Goal: Task Accomplishment & Management: Use online tool/utility

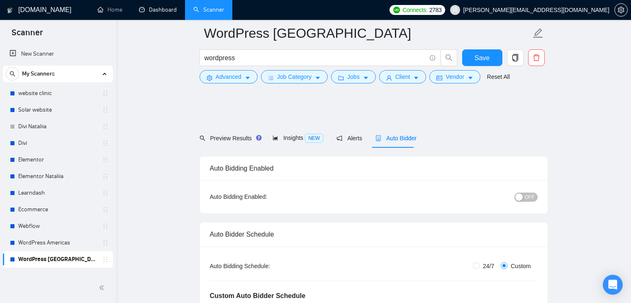
scroll to position [1884, 0]
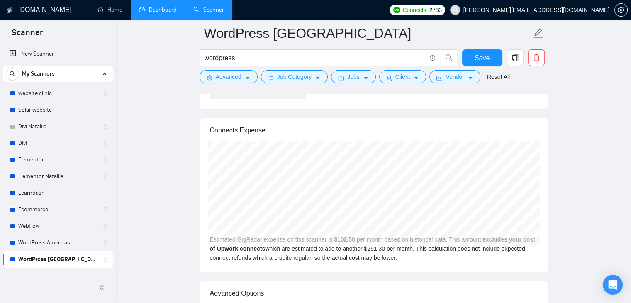
drag, startPoint x: 0, startPoint y: 0, endPoint x: 149, endPoint y: 9, distance: 149.1
click at [149, 9] on link "Dashboard" at bounding box center [158, 9] width 38 height 7
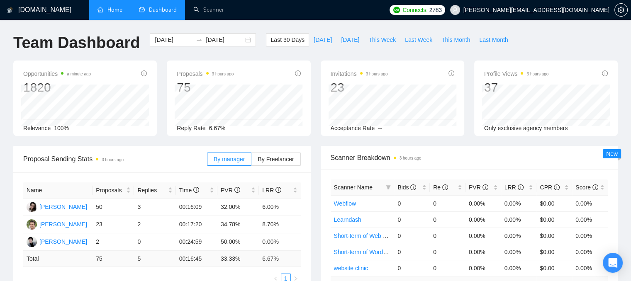
click at [111, 10] on link "Home" at bounding box center [109, 9] width 25 height 7
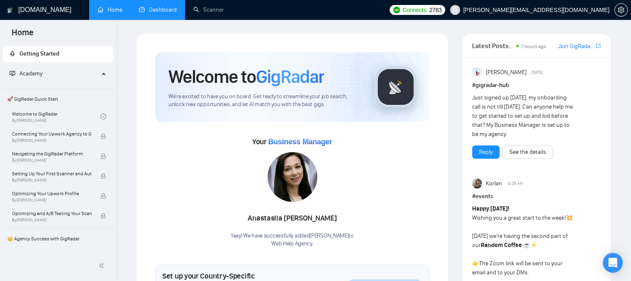
click at [158, 13] on link "Dashboard" at bounding box center [158, 9] width 38 height 7
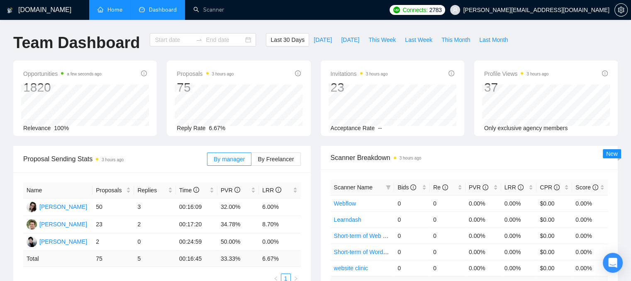
type input "[DATE]"
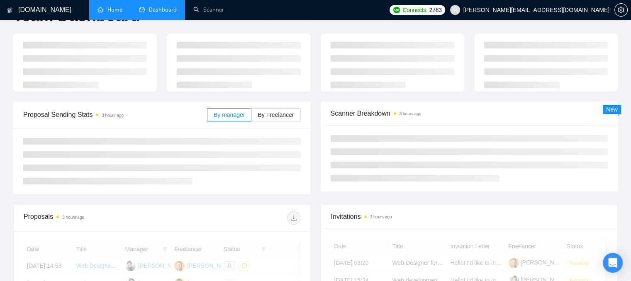
scroll to position [41, 0]
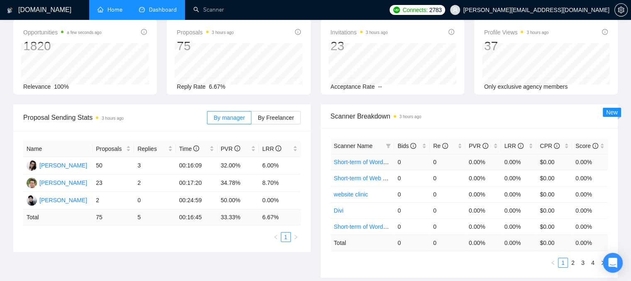
click at [362, 163] on link "Short-term of WordPress Americas" at bounding box center [379, 162] width 90 height 7
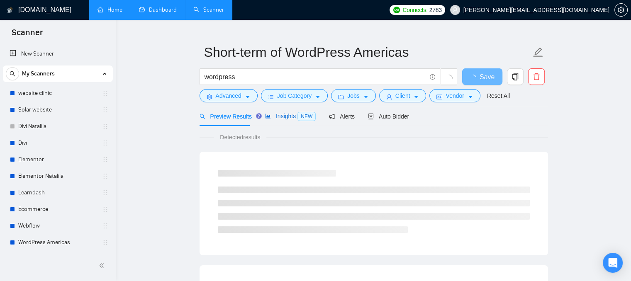
click at [294, 113] on span "Insights NEW" at bounding box center [290, 116] width 51 height 7
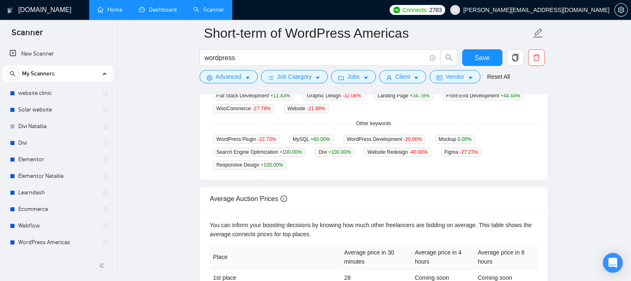
scroll to position [181, 0]
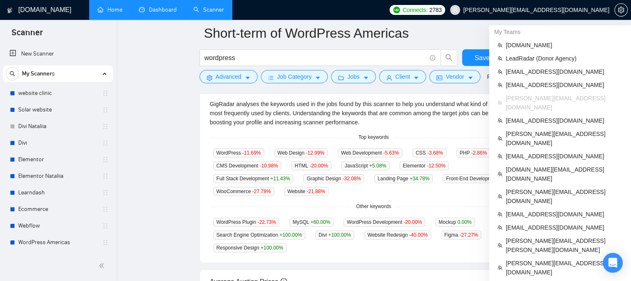
click at [542, 10] on span "[PERSON_NAME][EMAIL_ADDRESS][DOMAIN_NAME]" at bounding box center [536, 10] width 146 height 0
click at [541, 10] on span "[PERSON_NAME][EMAIL_ADDRESS][DOMAIN_NAME]" at bounding box center [536, 10] width 146 height 0
click at [525, 58] on span "LeadRadar (Donor Agency)" at bounding box center [564, 58] width 117 height 9
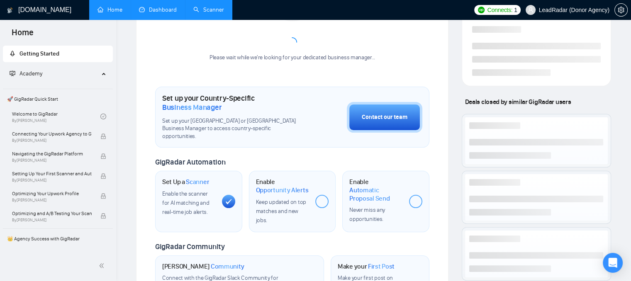
click at [199, 13] on link "Scanner" at bounding box center [208, 9] width 31 height 7
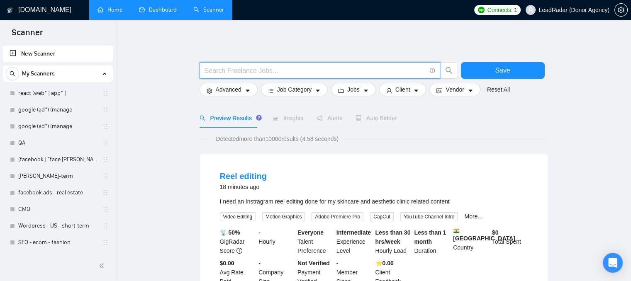
click at [227, 75] on input "text" at bounding box center [314, 71] width 221 height 10
paste input "ServiceNow"
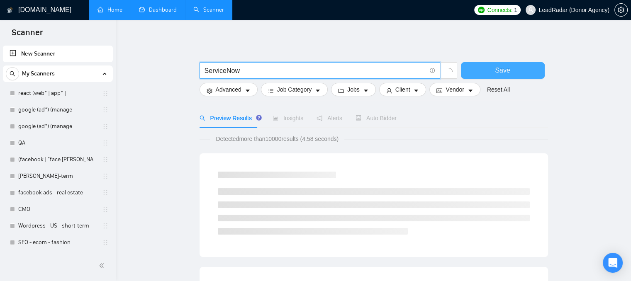
type input "ServiceNow"
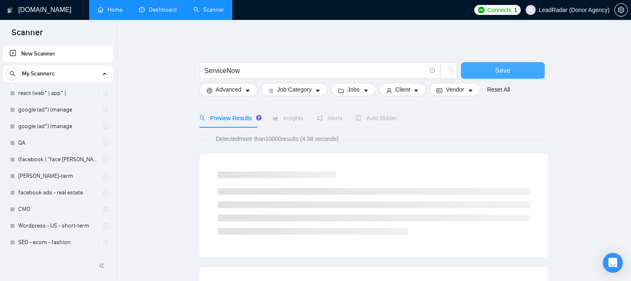
click at [501, 65] on button "Save" at bounding box center [503, 70] width 84 height 17
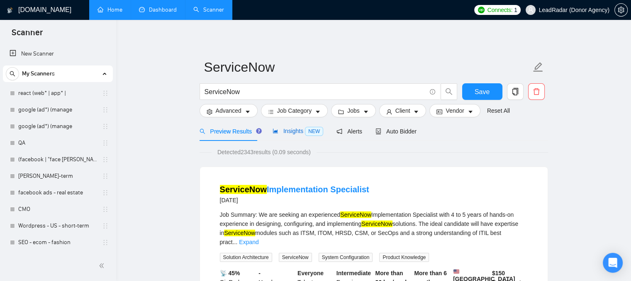
click at [296, 131] on span "Insights NEW" at bounding box center [297, 131] width 51 height 7
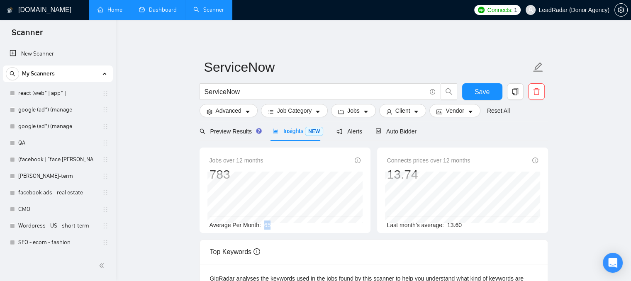
drag, startPoint x: 260, startPoint y: 226, endPoint x: 274, endPoint y: 225, distance: 13.3
click at [274, 225] on div "Average Per Month: 65" at bounding box center [284, 225] width 151 height 9
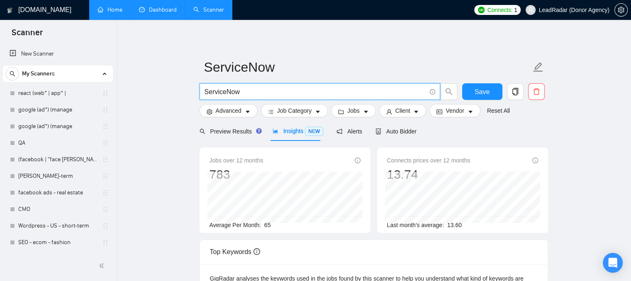
click at [243, 92] on input "ServiceNow" at bounding box center [314, 92] width 221 height 10
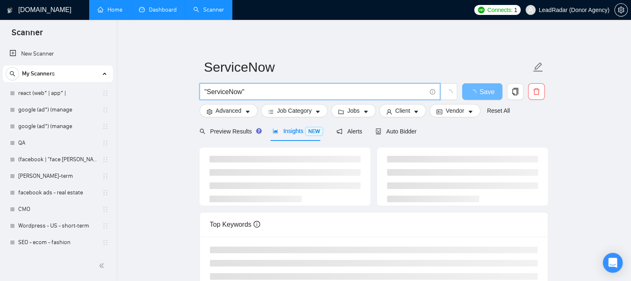
click at [250, 92] on input ""ServiceNow"" at bounding box center [314, 92] width 221 height 10
drag, startPoint x: 241, startPoint y: 92, endPoint x: 207, endPoint y: 93, distance: 33.6
click at [207, 93] on input ""ServiceNow" | "" at bounding box center [314, 92] width 221 height 10
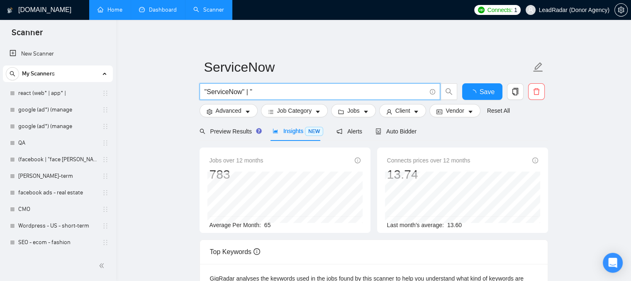
click at [251, 95] on input ""ServiceNow" | "" at bounding box center [314, 92] width 221 height 10
paste input "ServiceNow"
click at [271, 94] on input ""ServiceNow" | "ServiceNow" at bounding box center [314, 92] width 221 height 10
click at [288, 95] on input ""ServiceNow" | "Service Now" at bounding box center [314, 92] width 221 height 10
type input ""ServiceNow" | "Service Now" | "SN""
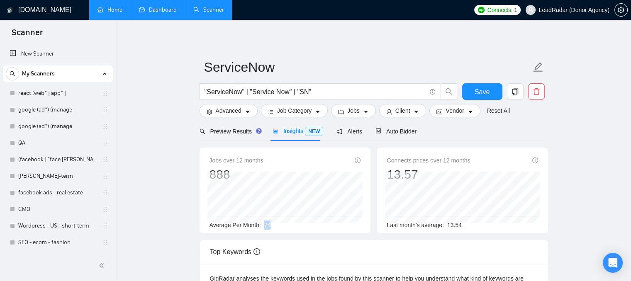
drag, startPoint x: 263, startPoint y: 226, endPoint x: 272, endPoint y: 226, distance: 8.7
click at [272, 226] on div "Average Per Month: 74" at bounding box center [284, 225] width 151 height 9
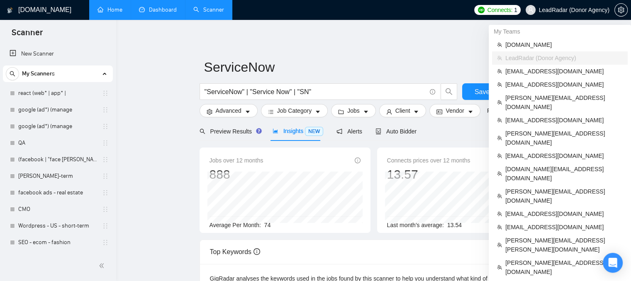
click at [556, 10] on span "LeadRadar (Donor Agency)" at bounding box center [574, 10] width 71 height 0
click at [513, 98] on span "[PERSON_NAME][EMAIL_ADDRESS][DOMAIN_NAME]" at bounding box center [563, 102] width 117 height 18
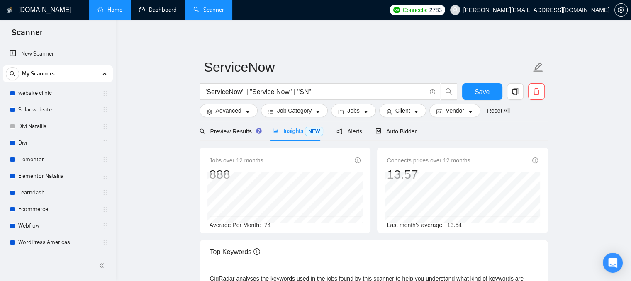
drag, startPoint x: 164, startPoint y: 10, endPoint x: 348, endPoint y: 31, distance: 184.4
click at [164, 10] on link "Dashboard" at bounding box center [158, 9] width 38 height 7
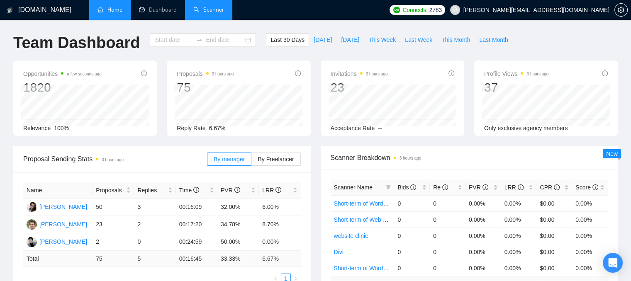
type input "[DATE]"
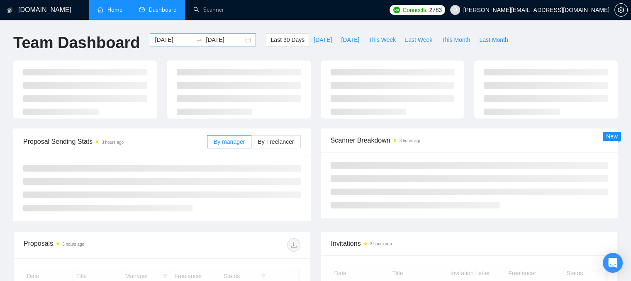
click at [168, 39] on input "[DATE]" at bounding box center [174, 39] width 38 height 9
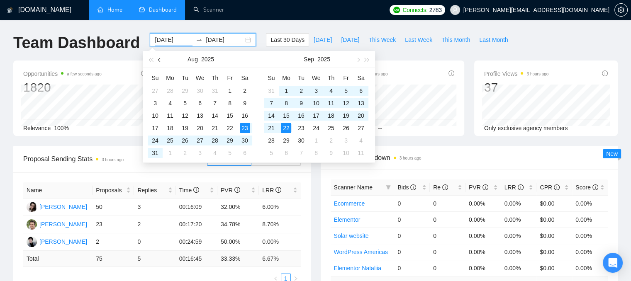
click at [159, 59] on span "button" at bounding box center [160, 60] width 4 height 4
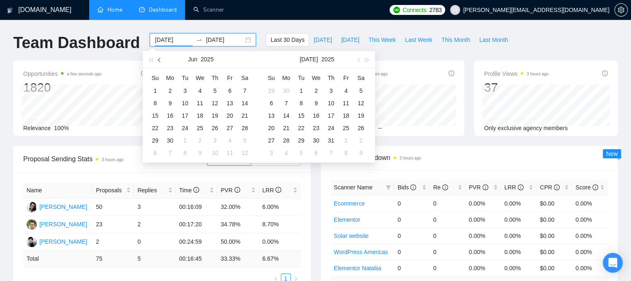
click at [159, 59] on span "button" at bounding box center [160, 60] width 4 height 4
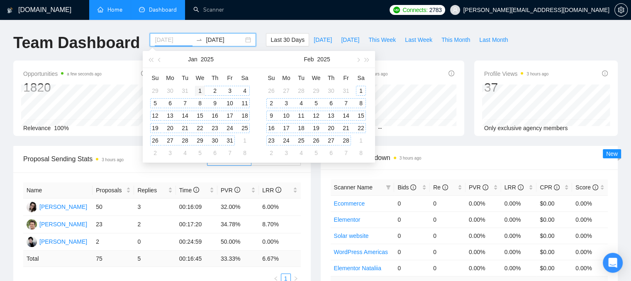
type input "[DATE]"
click at [198, 86] on div "1" at bounding box center [200, 91] width 10 height 10
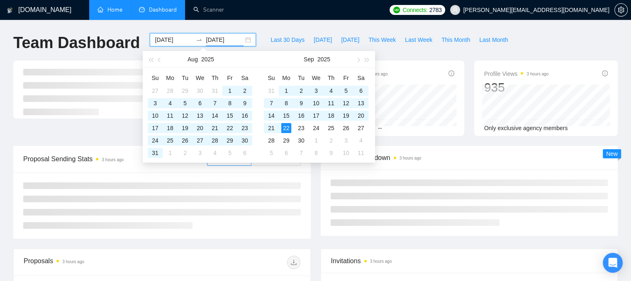
click at [420, 140] on div "Invitations 3 hours ago 148 Acceptance Rate -- Profile Views 3 hours ago 935 On…" at bounding box center [315, 103] width 614 height 85
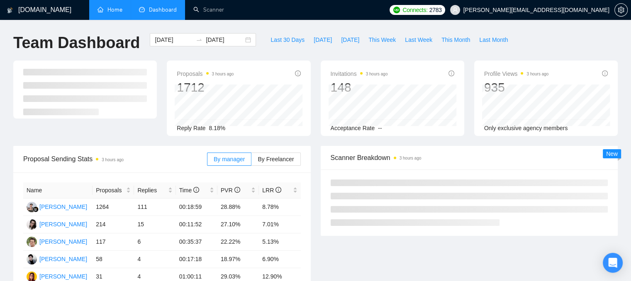
scroll to position [41, 0]
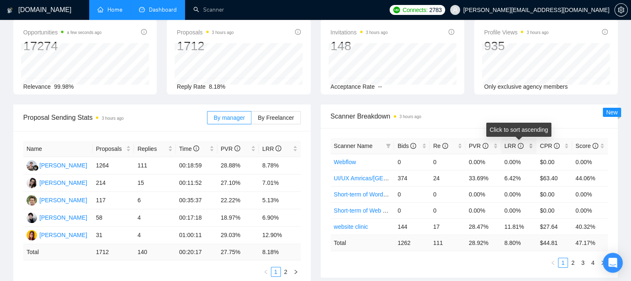
click at [532, 147] on div "LRR" at bounding box center [518, 145] width 29 height 9
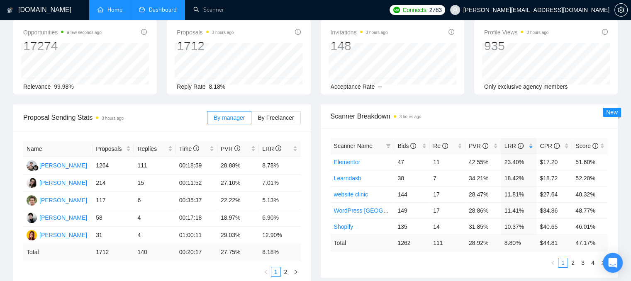
click at [396, 100] on div "Opportunities a few seconds ago 17274 Relevance 99.98% Proposals 3 hours ago 17…" at bounding box center [315, 61] width 614 height 85
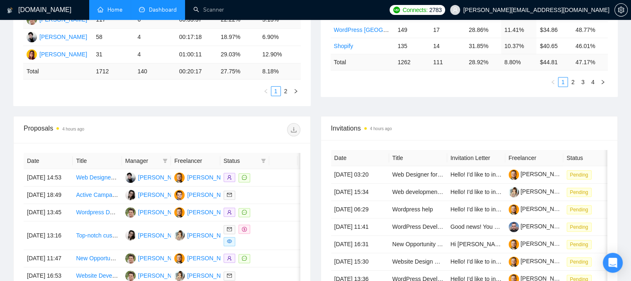
scroll to position [249, 0]
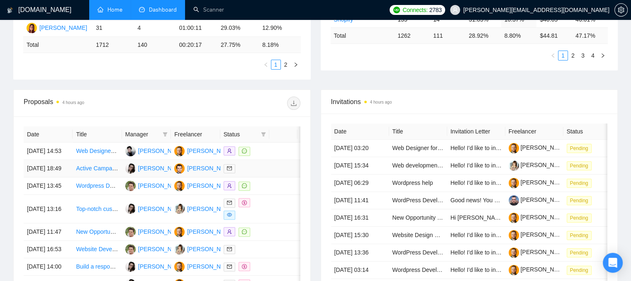
click at [256, 173] on div at bounding box center [245, 169] width 42 height 10
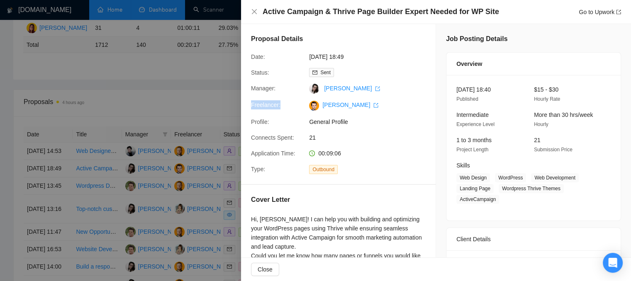
drag, startPoint x: 251, startPoint y: 106, endPoint x: 281, endPoint y: 105, distance: 30.7
click at [281, 105] on div "Freelancer:" at bounding box center [277, 105] width 58 height 10
click at [254, 11] on icon "close" at bounding box center [254, 11] width 7 height 7
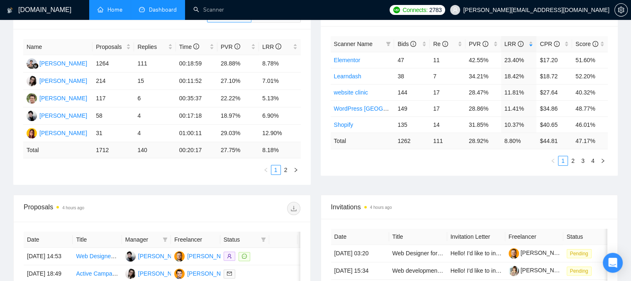
scroll to position [41, 0]
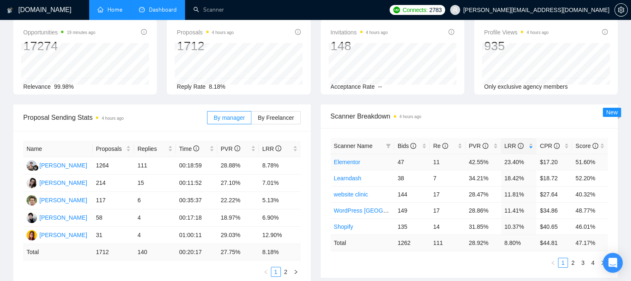
click at [347, 160] on link "Elementor" at bounding box center [347, 162] width 27 height 7
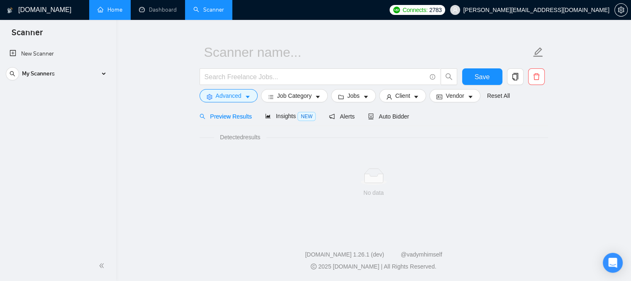
scroll to position [15, 0]
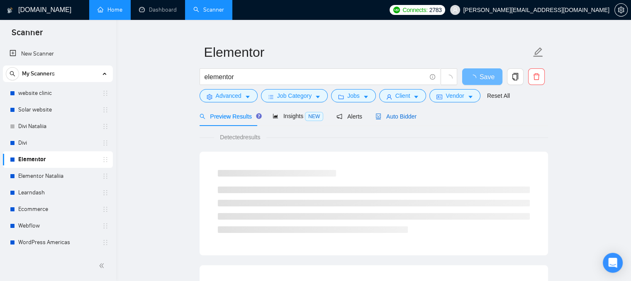
click at [389, 115] on span "Auto Bidder" at bounding box center [395, 116] width 41 height 7
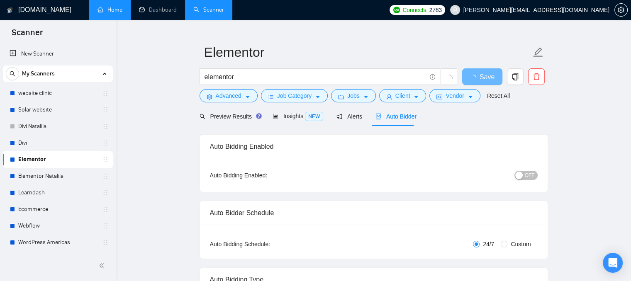
radio input "false"
radio input "true"
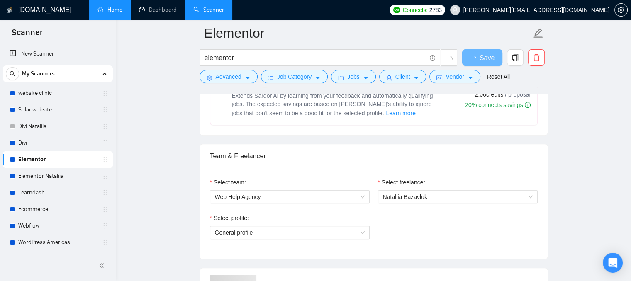
scroll to position [513, 0]
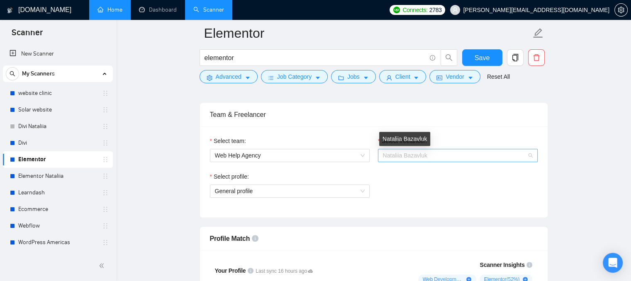
click at [411, 153] on span "Nataliia Bazavluk" at bounding box center [405, 155] width 44 height 7
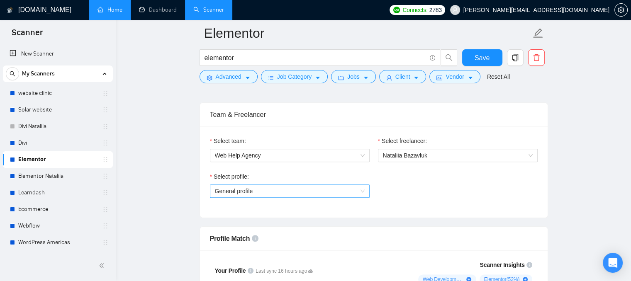
drag, startPoint x: 314, startPoint y: 180, endPoint x: 309, endPoint y: 188, distance: 9.5
click at [313, 181] on div "Select profile:" at bounding box center [290, 178] width 160 height 12
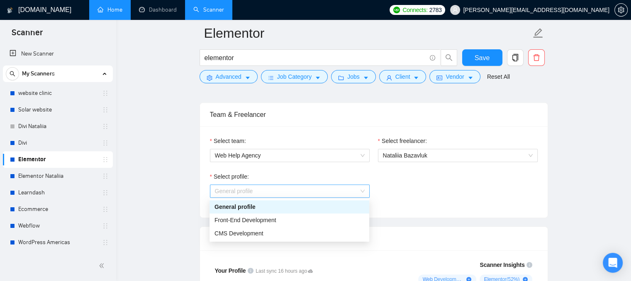
click at [305, 192] on span "General profile" at bounding box center [290, 191] width 150 height 12
click at [325, 131] on div "Select team: Web Help Agency Select freelancer: [PERSON_NAME] Select profile: G…" at bounding box center [374, 171] width 348 height 91
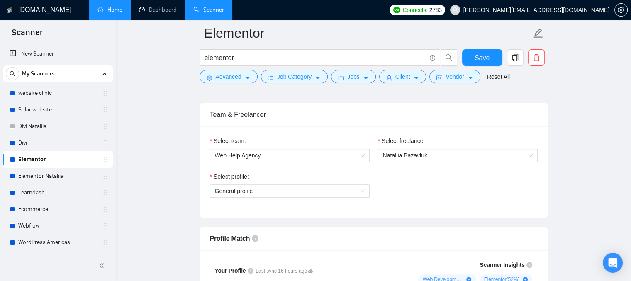
click at [122, 10] on link "Home" at bounding box center [109, 9] width 25 height 7
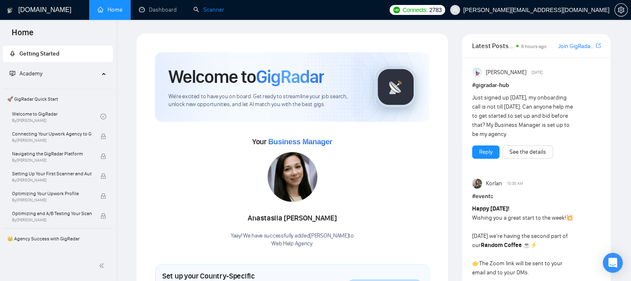
click at [212, 10] on link "Scanner" at bounding box center [208, 9] width 31 height 7
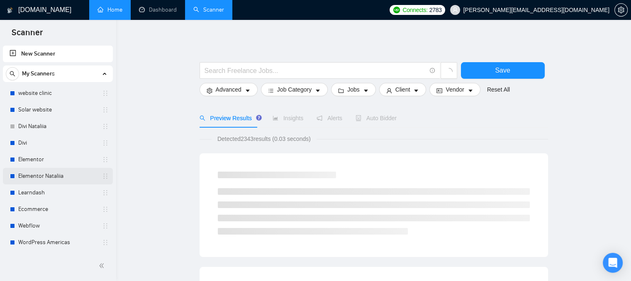
click at [35, 178] on link "Elementor Nataliia" at bounding box center [57, 176] width 79 height 17
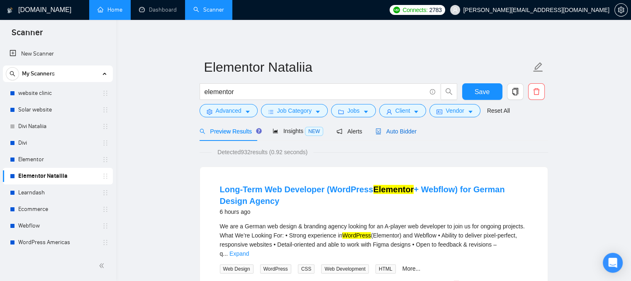
click at [390, 133] on span "Auto Bidder" at bounding box center [395, 131] width 41 height 7
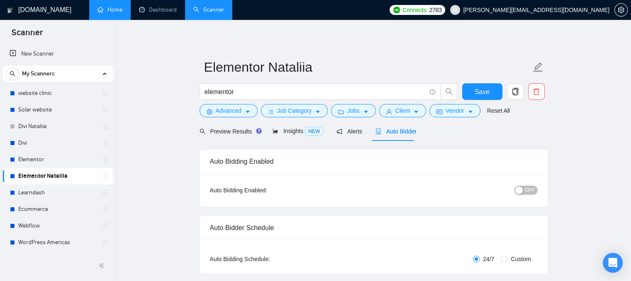
checkbox input "true"
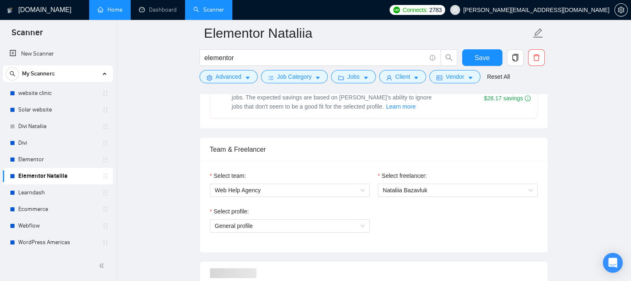
scroll to position [415, 0]
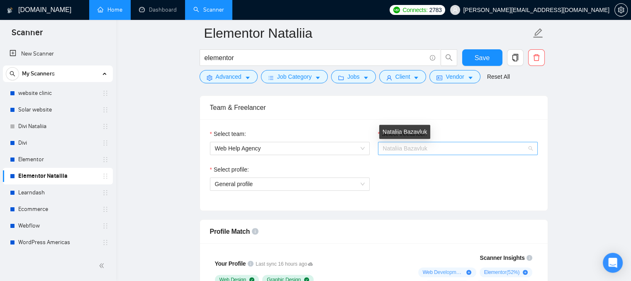
click at [408, 148] on span "Nataliia Bazavluk" at bounding box center [405, 148] width 44 height 7
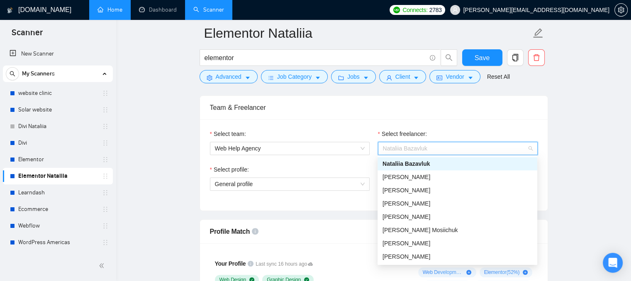
click at [325, 116] on div "Team & Freelancer" at bounding box center [374, 108] width 328 height 24
